Goal: Go to known website

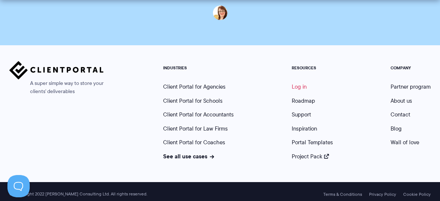
click at [300, 83] on link "Log in" at bounding box center [299, 87] width 15 height 8
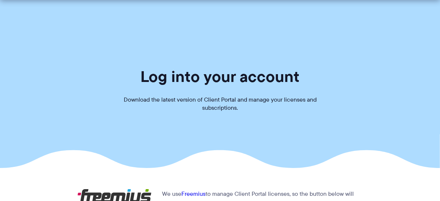
scroll to position [159, 0]
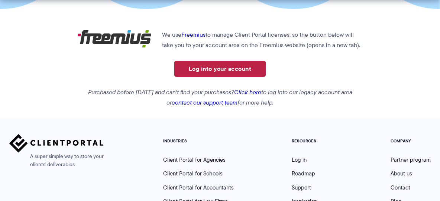
click at [219, 64] on link "Log into your account" at bounding box center [219, 69] width 91 height 16
